Goal: Task Accomplishment & Management: Complete application form

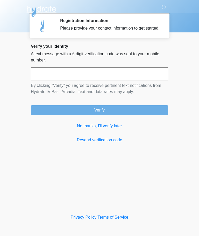
click at [106, 129] on link "No thanks, I'll verify later" at bounding box center [100, 126] width 138 height 6
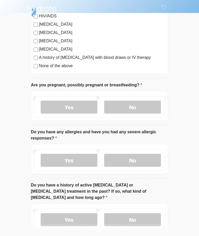
scroll to position [180, 0]
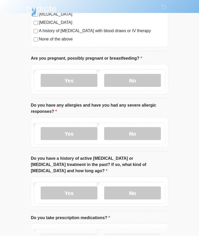
click at [142, 83] on label "No" at bounding box center [132, 80] width 57 height 13
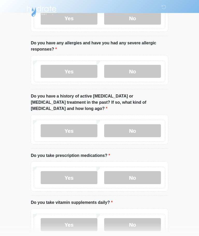
scroll to position [252, 0]
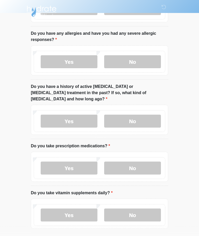
click at [149, 67] on label "No" at bounding box center [132, 62] width 57 height 13
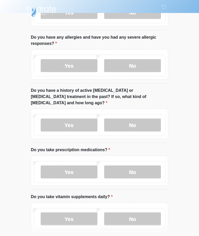
scroll to position [248, 0]
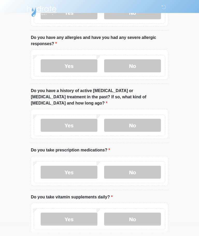
click at [90, 66] on label "Yes" at bounding box center [69, 65] width 57 height 13
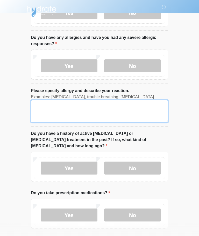
click at [120, 108] on textarea "Please specify allergy and describe your reaction." at bounding box center [100, 111] width 138 height 22
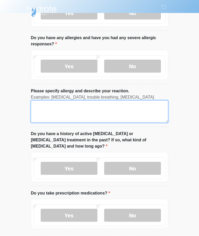
type textarea "*"
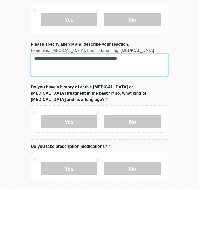
type textarea "**********"
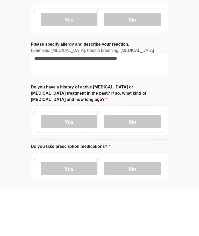
click at [148, 162] on label "No" at bounding box center [132, 168] width 57 height 13
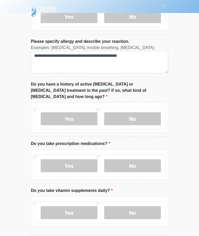
scroll to position [309, 0]
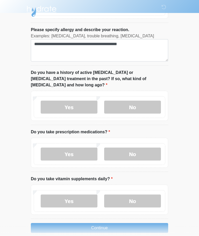
click at [142, 149] on label "No" at bounding box center [132, 154] width 57 height 13
click at [82, 195] on label "Yes" at bounding box center [69, 201] width 57 height 13
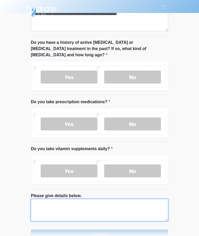
click at [98, 202] on textarea "Please give details below." at bounding box center [100, 210] width 138 height 22
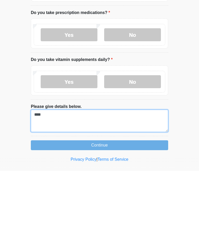
type textarea "****"
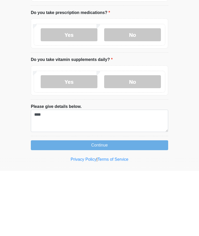
click at [135, 206] on button "Continue" at bounding box center [100, 211] width 138 height 10
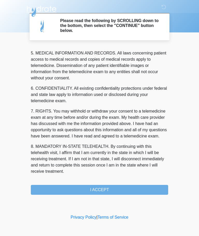
scroll to position [169, 0]
click at [118, 193] on button "I ACCEPT" at bounding box center [100, 190] width 138 height 10
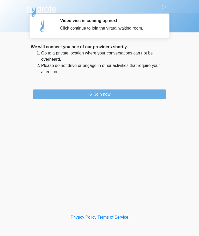
click at [125, 95] on button "Join now" at bounding box center [99, 95] width 133 height 10
